Goal: Entertainment & Leisure: Browse casually

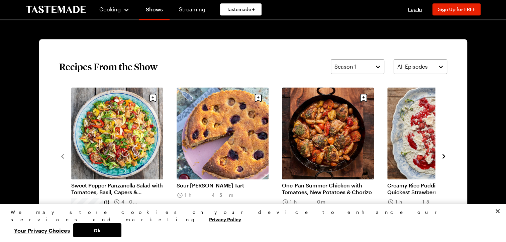
scroll to position [489, 0]
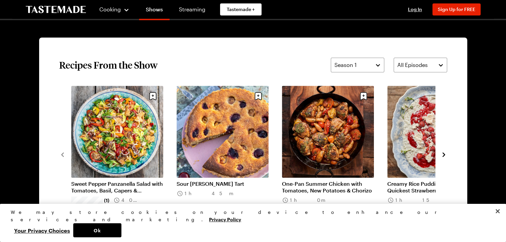
click at [443, 155] on icon "navigate to next item" at bounding box center [443, 154] width 3 height 4
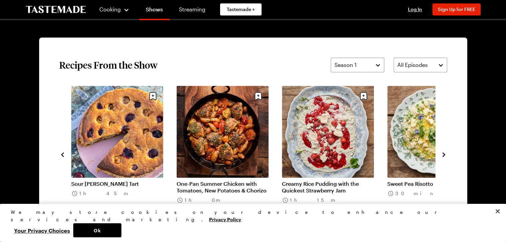
click at [443, 154] on icon "navigate to next item" at bounding box center [443, 154] width 7 height 7
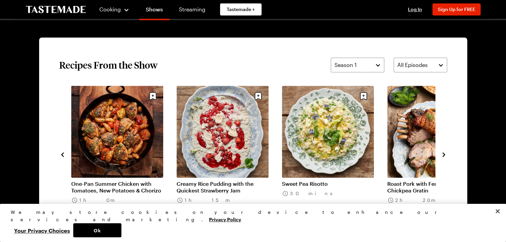
click at [445, 156] on icon "navigate to next item" at bounding box center [443, 154] width 7 height 7
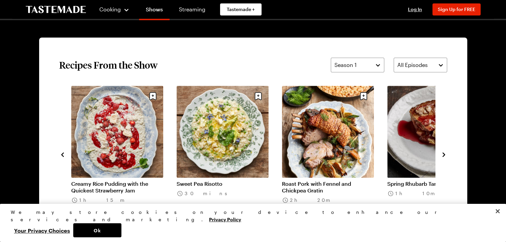
click at [444, 156] on icon "navigate to next item" at bounding box center [443, 154] width 7 height 7
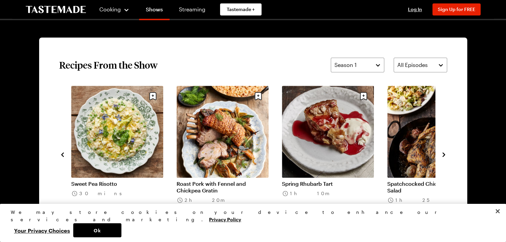
click at [443, 154] on icon "navigate to next item" at bounding box center [443, 154] width 7 height 7
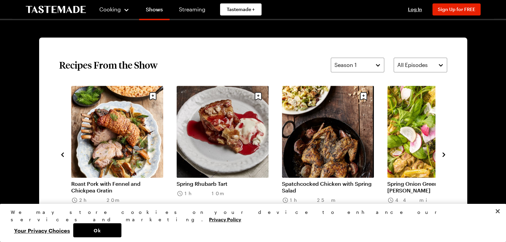
click at [443, 154] on icon "navigate to next item" at bounding box center [443, 154] width 7 height 7
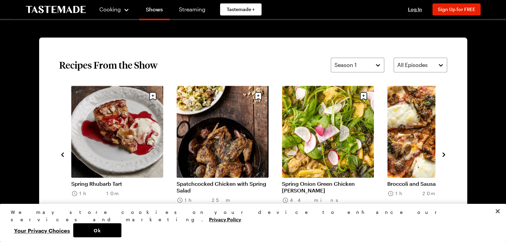
click at [443, 154] on icon "navigate to next item" at bounding box center [443, 154] width 7 height 7
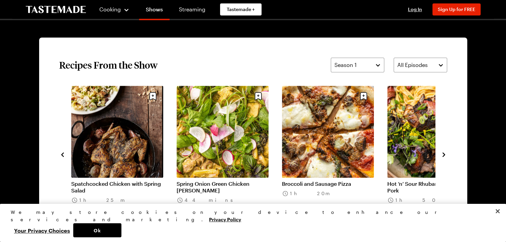
click at [443, 154] on icon "navigate to next item" at bounding box center [443, 154] width 7 height 7
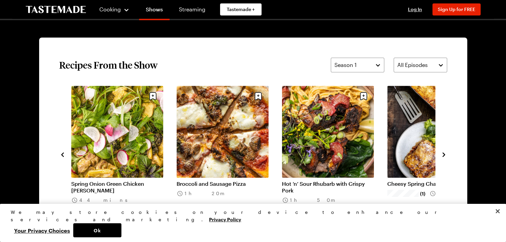
click at [443, 154] on icon "navigate to next item" at bounding box center [443, 154] width 7 height 7
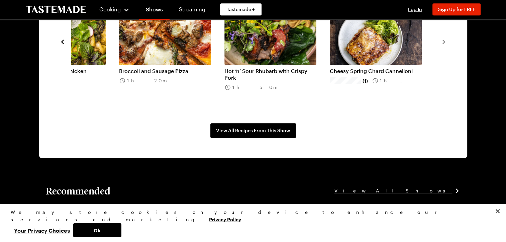
scroll to position [603, 0]
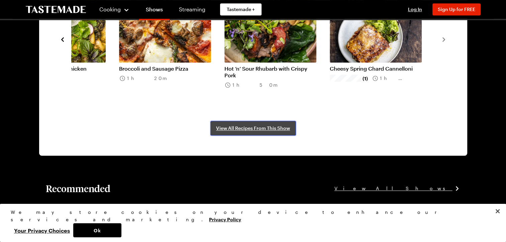
click at [264, 127] on span "View All Recipes From This Show" at bounding box center [253, 128] width 74 height 7
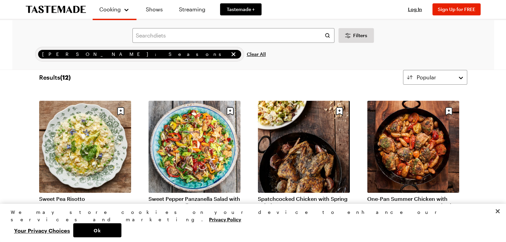
scroll to position [0, 3]
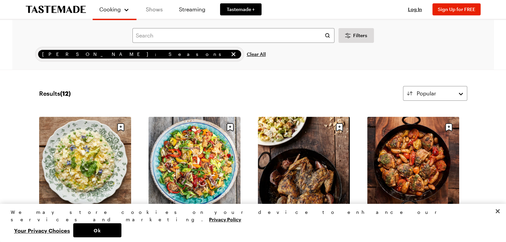
click at [153, 15] on link "Shows" at bounding box center [154, 9] width 30 height 19
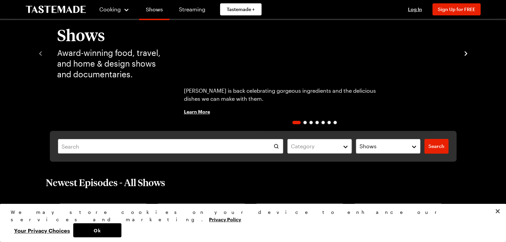
scroll to position [67, 0]
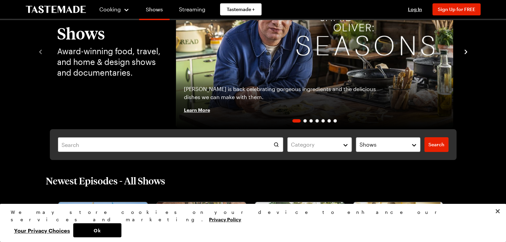
click at [346, 149] on button "Category" at bounding box center [319, 144] width 64 height 15
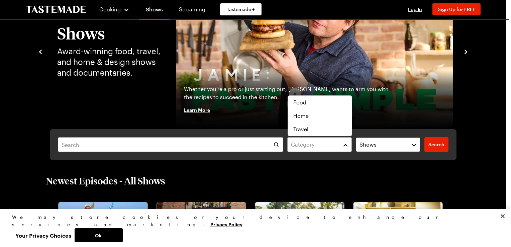
click at [418, 148] on button "Shows" at bounding box center [388, 144] width 64 height 15
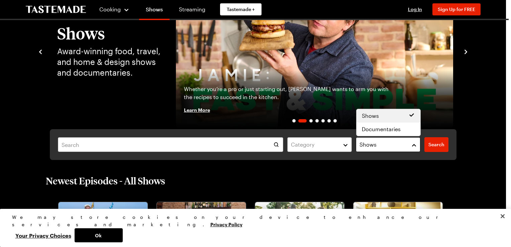
click at [417, 148] on button "Shows" at bounding box center [388, 144] width 64 height 15
click at [371, 118] on span "Shows" at bounding box center [370, 116] width 17 height 8
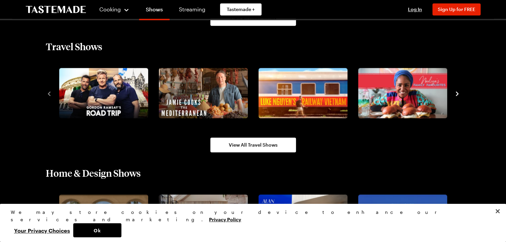
scroll to position [723, 0]
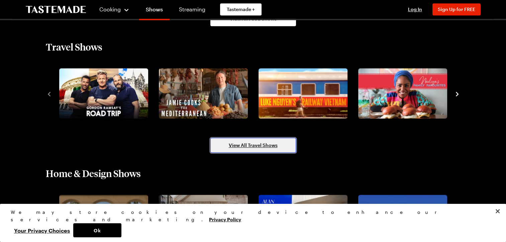
click at [268, 149] on link "View All Travel Shows" at bounding box center [253, 145] width 86 height 15
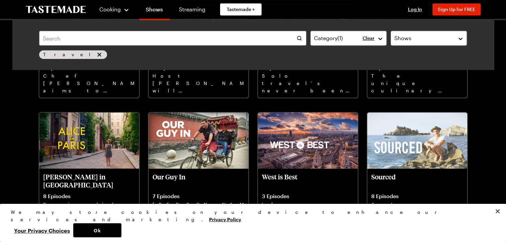
scroll to position [393, 0]
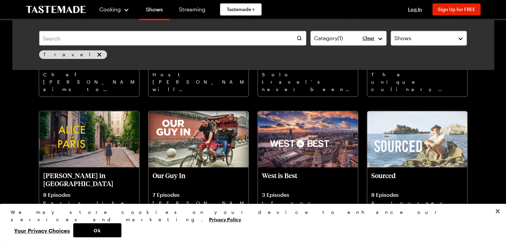
click at [346, 220] on div "We may store cookies on your device to enhance our services and marketing. Priv…" at bounding box center [253, 223] width 506 height 38
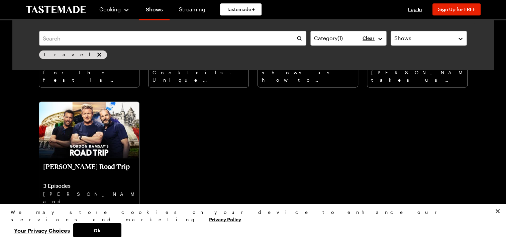
scroll to position [918, 0]
